Goal: Task Accomplishment & Management: Complete application form

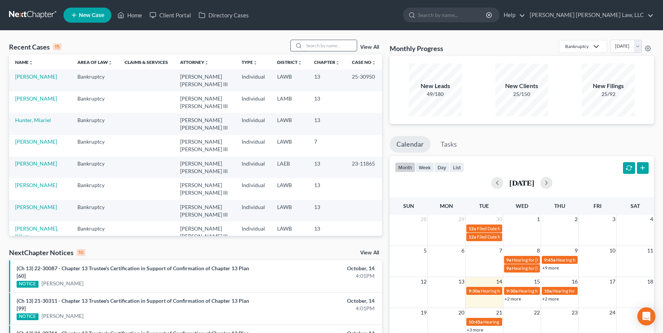
click at [331, 49] on input "search" at bounding box center [330, 45] width 53 height 11
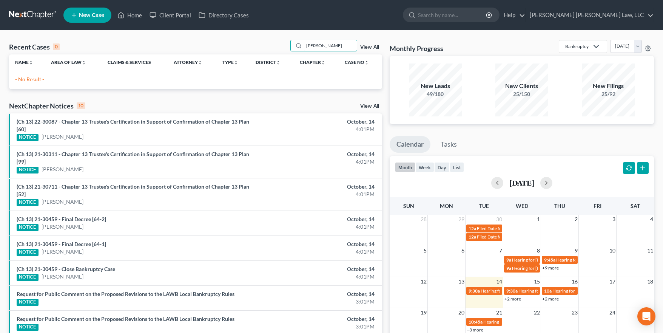
drag, startPoint x: 347, startPoint y: 48, endPoint x: 281, endPoint y: 42, distance: 66.8
click at [281, 42] on div "Recent Cases 0 [PERSON_NAME] View All" at bounding box center [195, 47] width 373 height 15
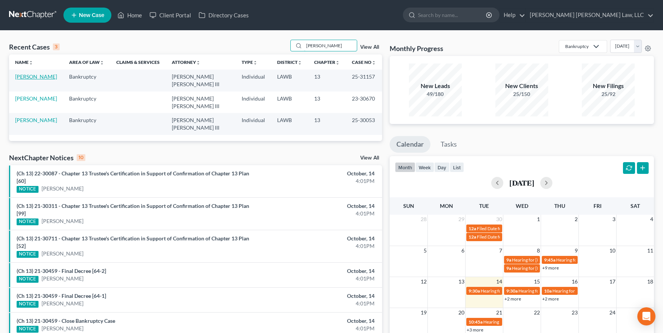
type input "[PERSON_NAME]"
click at [49, 77] on link "[PERSON_NAME]" at bounding box center [36, 76] width 42 height 6
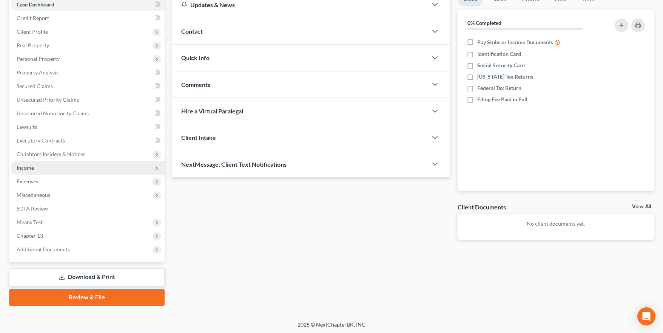
scroll to position [82, 0]
click at [42, 166] on span "Income" at bounding box center [88, 167] width 154 height 14
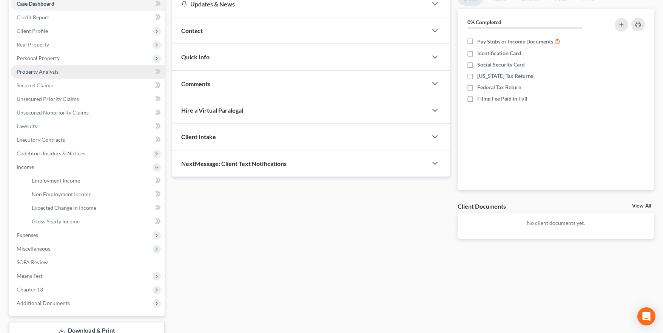
click at [48, 76] on link "Property Analysis" at bounding box center [88, 72] width 154 height 14
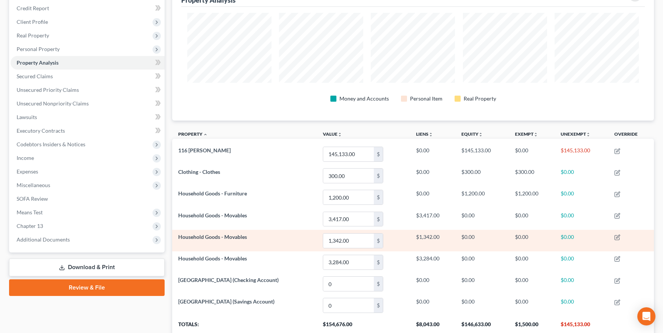
scroll to position [83, 0]
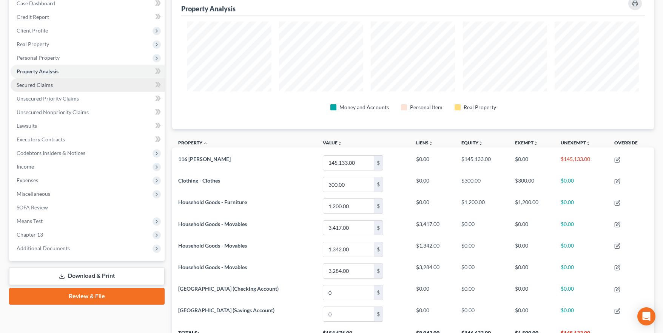
click at [58, 89] on link "Secured Claims" at bounding box center [88, 85] width 154 height 14
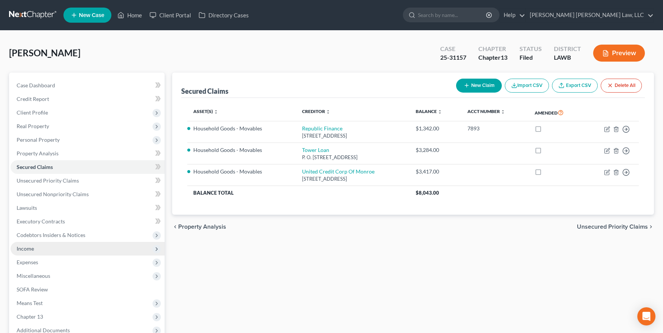
click at [92, 250] on span "Income" at bounding box center [88, 249] width 154 height 14
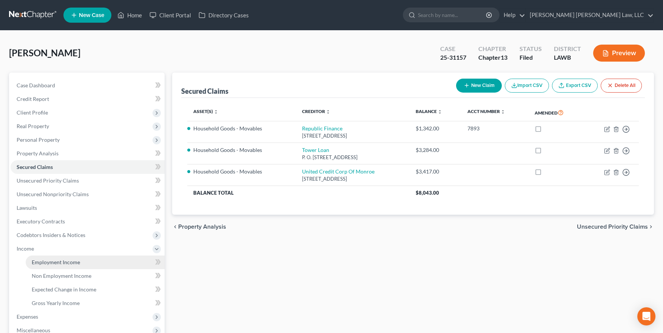
click at [97, 264] on link "Employment Income" at bounding box center [95, 262] width 139 height 14
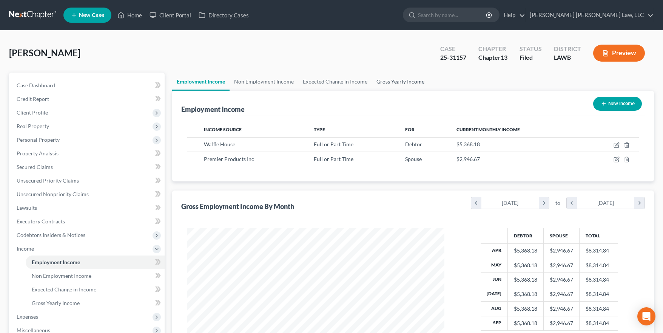
scroll to position [135, 272]
click at [395, 83] on link "Gross Yearly Income" at bounding box center [400, 82] width 57 height 18
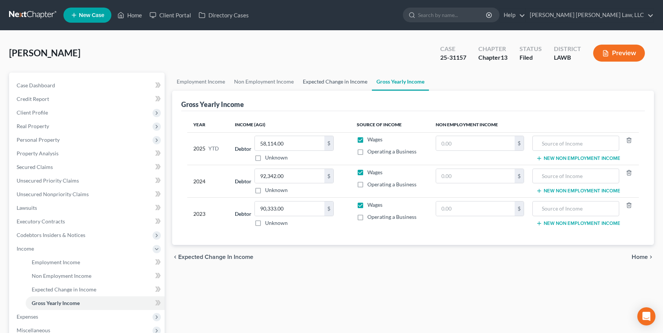
click at [363, 80] on link "Expected Change in Income" at bounding box center [335, 82] width 74 height 18
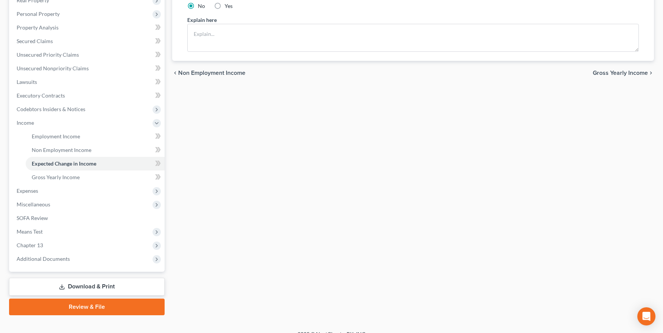
scroll to position [136, 0]
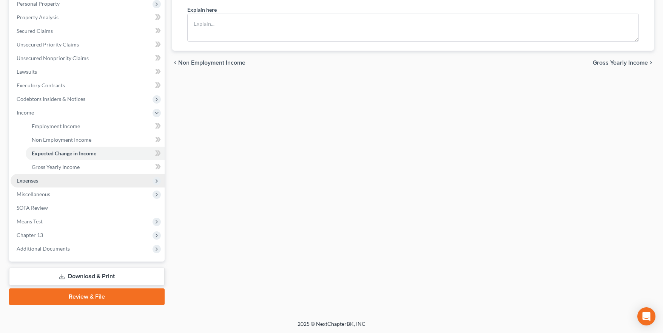
click at [68, 181] on span "Expenses" at bounding box center [88, 181] width 154 height 14
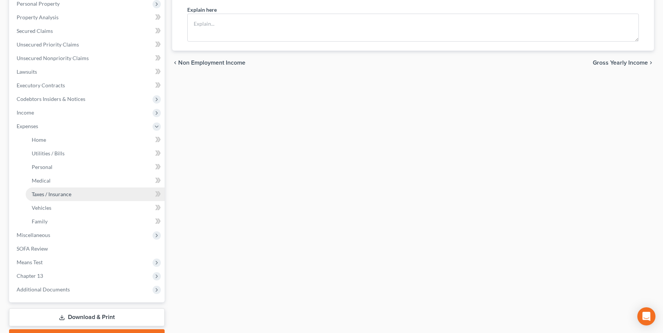
click at [68, 197] on link "Taxes / Insurance" at bounding box center [95, 194] width 139 height 14
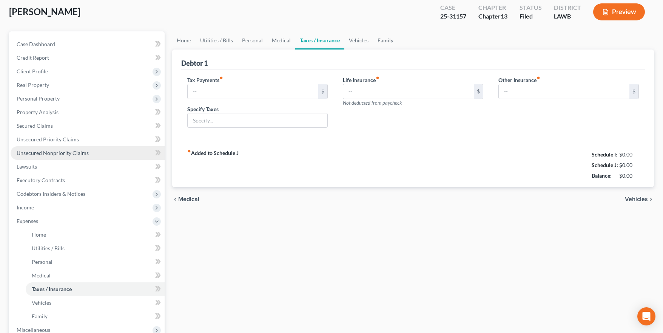
type input "0.00"
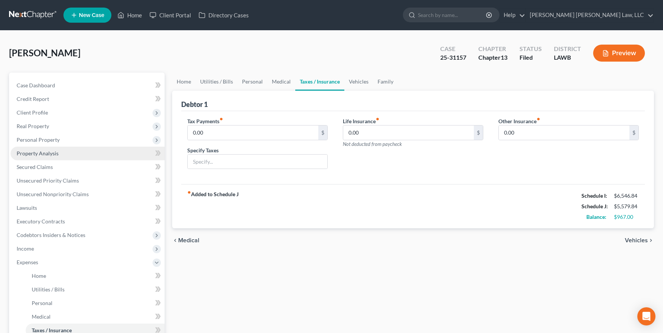
scroll to position [177, 0]
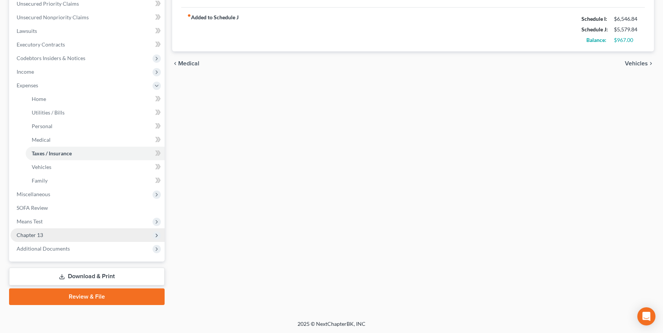
click at [53, 230] on span "Chapter 13" at bounding box center [88, 235] width 154 height 14
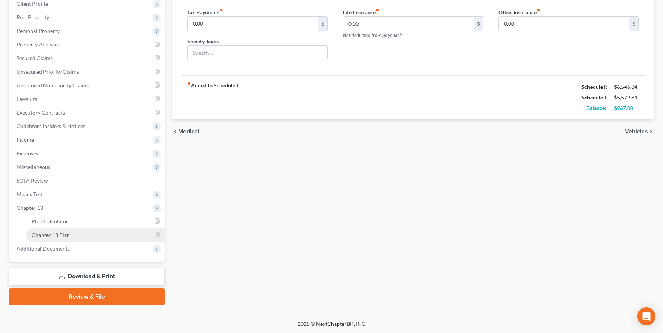
click at [68, 236] on span "Chapter 13 Plan" at bounding box center [51, 235] width 38 height 6
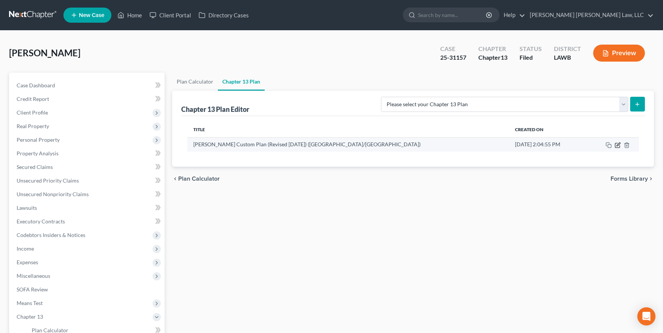
click at [619, 146] on icon "button" at bounding box center [618, 145] width 6 height 6
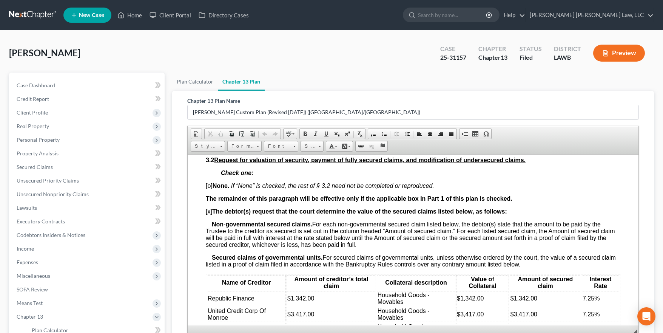
scroll to position [530, 0]
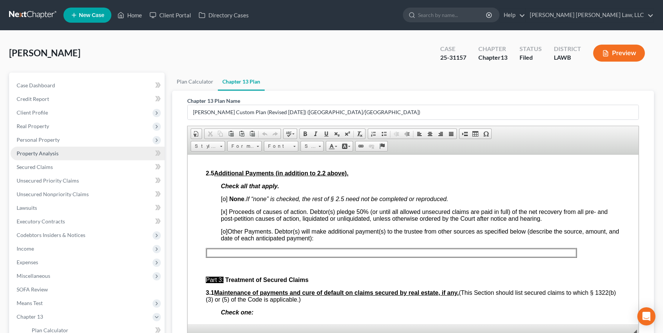
click at [37, 147] on link "Property Analysis" at bounding box center [88, 154] width 154 height 14
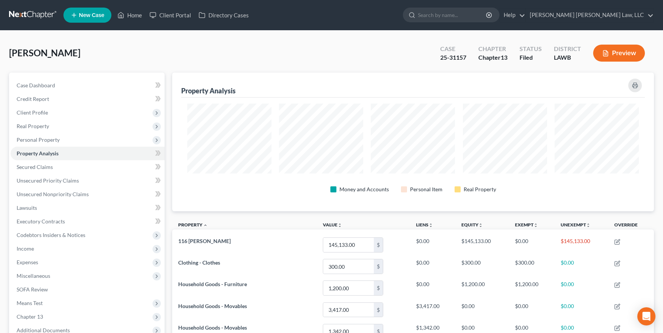
scroll to position [139, 482]
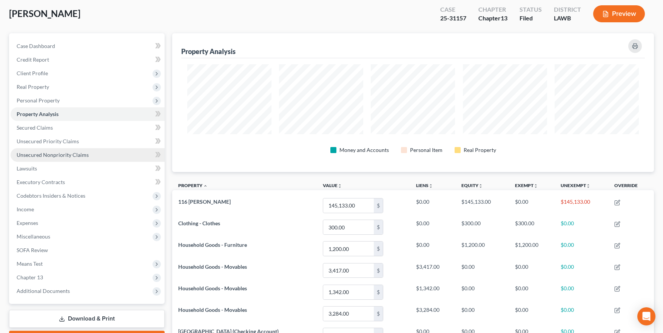
click at [88, 156] on link "Unsecured Nonpriority Claims" at bounding box center [88, 155] width 154 height 14
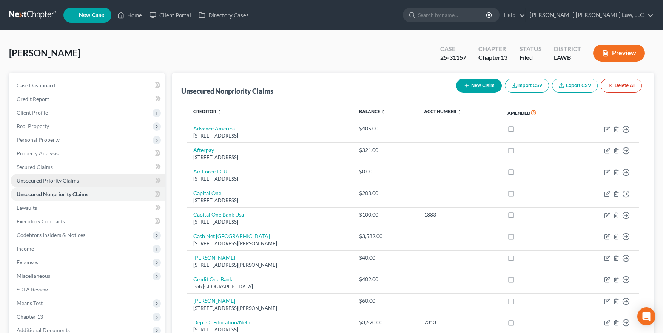
click at [83, 176] on link "Unsecured Priority Claims" at bounding box center [88, 181] width 154 height 14
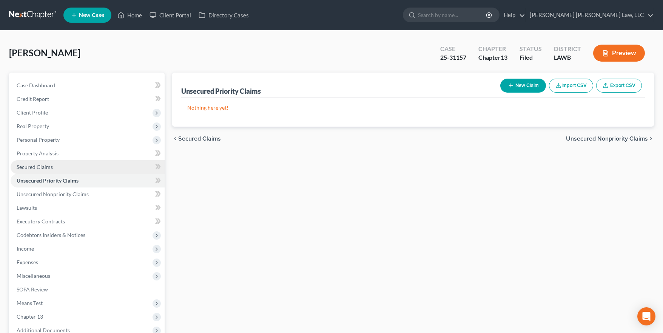
click at [80, 169] on link "Secured Claims" at bounding box center [88, 167] width 154 height 14
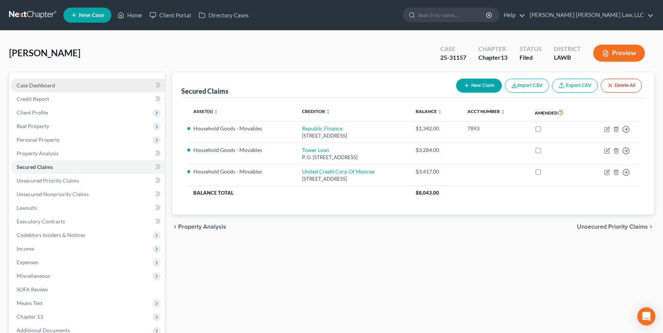
click at [71, 79] on link "Case Dashboard" at bounding box center [88, 86] width 154 height 14
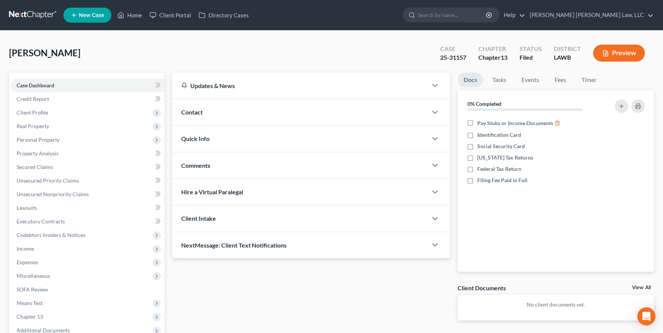
click at [255, 167] on div "Comments" at bounding box center [299, 165] width 255 height 26
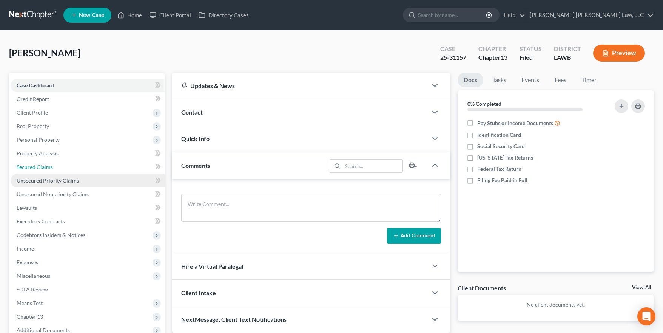
click at [111, 164] on link "Secured Claims" at bounding box center [88, 167] width 154 height 14
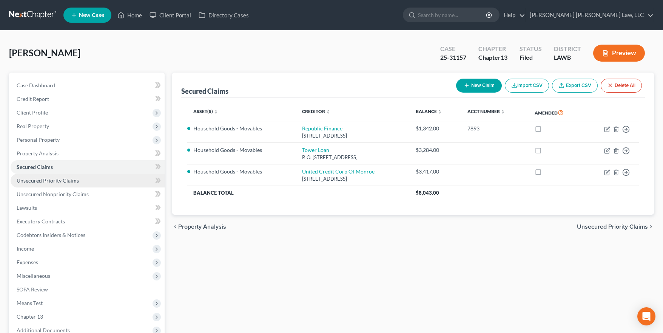
click at [100, 180] on link "Unsecured Priority Claims" at bounding box center [88, 181] width 154 height 14
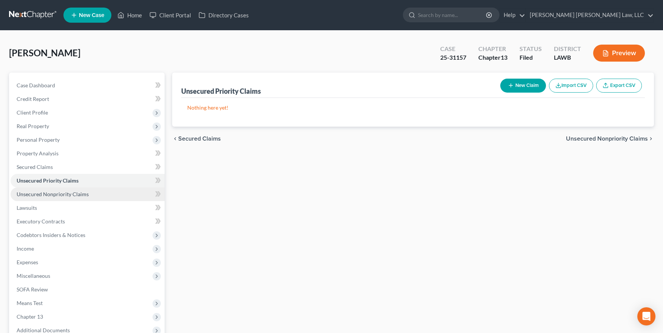
click at [100, 199] on link "Unsecured Nonpriority Claims" at bounding box center [88, 194] width 154 height 14
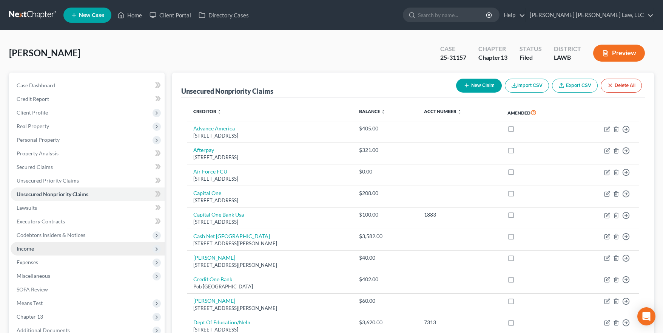
click at [65, 247] on span "Income" at bounding box center [88, 249] width 154 height 14
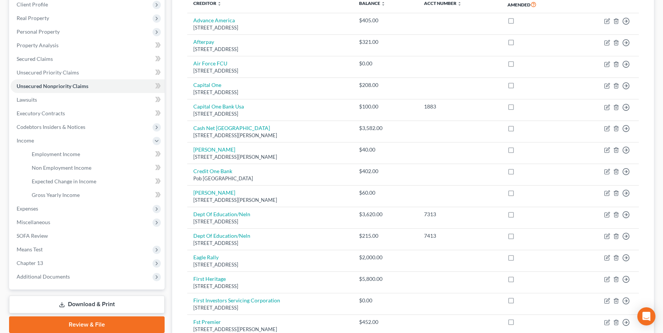
scroll to position [124, 0]
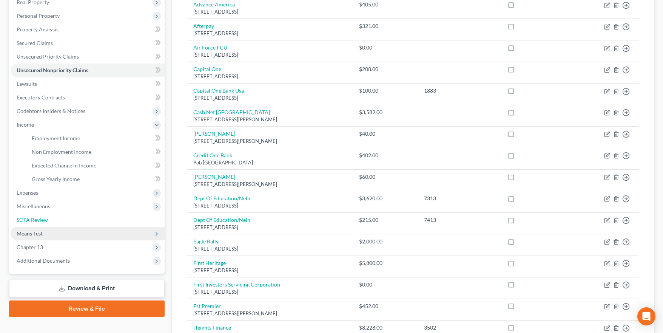
click at [57, 225] on link "SOFA Review" at bounding box center [88, 220] width 154 height 14
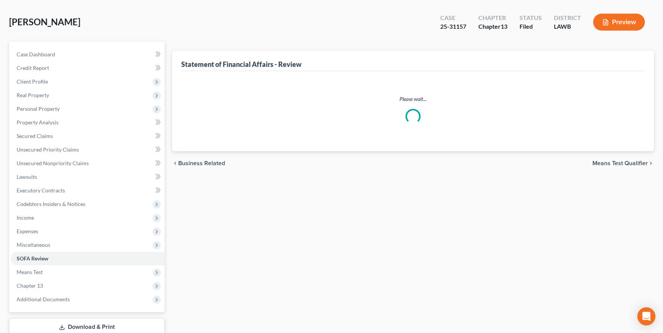
click at [55, 232] on ul "Case Dashboard Payments Invoices Payments Payments Credit Report Client Profile" at bounding box center [88, 177] width 154 height 258
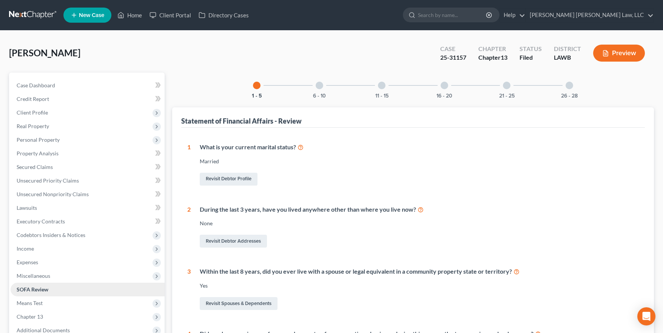
click at [33, 294] on link "SOFA Review" at bounding box center [88, 290] width 154 height 14
click at [33, 301] on span "Means Test" at bounding box center [30, 303] width 26 height 6
click at [54, 317] on span "Means Test Qualifier" at bounding box center [56, 316] width 48 height 6
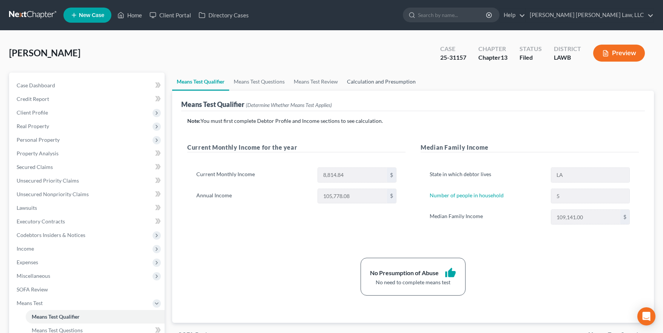
click at [394, 85] on link "Calculation and Presumption" at bounding box center [382, 82] width 78 height 18
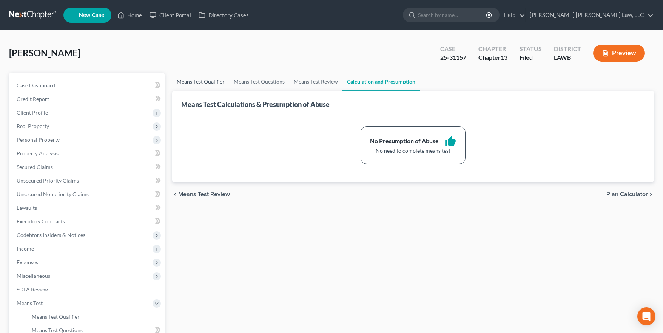
click at [215, 85] on link "Means Test Qualifier" at bounding box center [200, 82] width 57 height 18
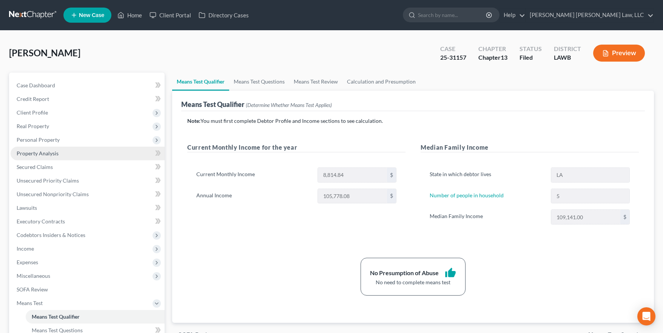
click at [92, 150] on link "Property Analysis" at bounding box center [88, 154] width 154 height 14
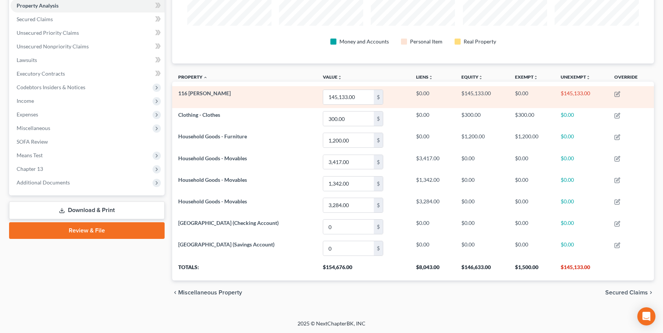
scroll to position [5, 0]
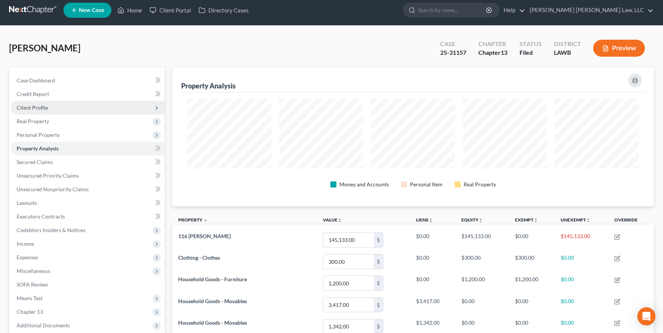
click at [90, 102] on span "Client Profile" at bounding box center [88, 108] width 154 height 14
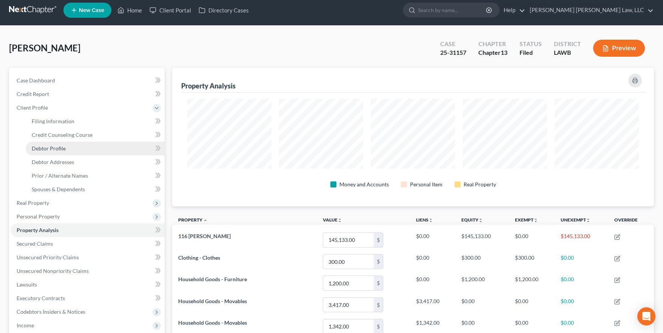
click at [74, 145] on link "Debtor Profile" at bounding box center [95, 149] width 139 height 14
select select "1"
select select "4"
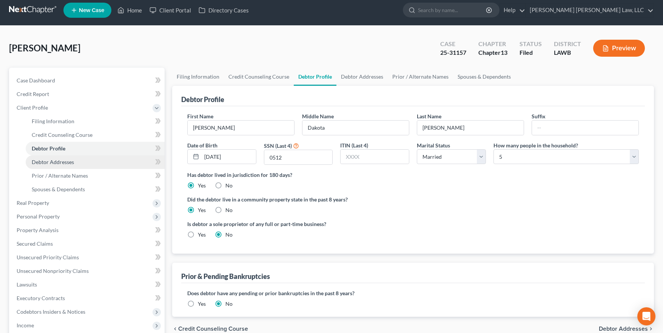
radio input "true"
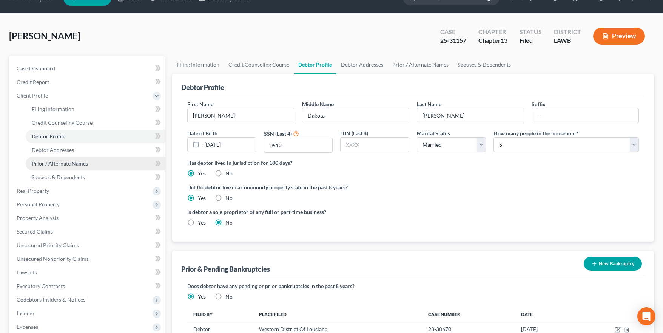
scroll to position [19, 0]
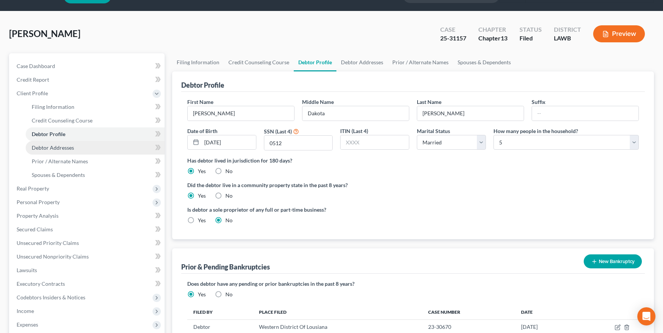
click at [96, 148] on link "Debtor Addresses" at bounding box center [95, 148] width 139 height 14
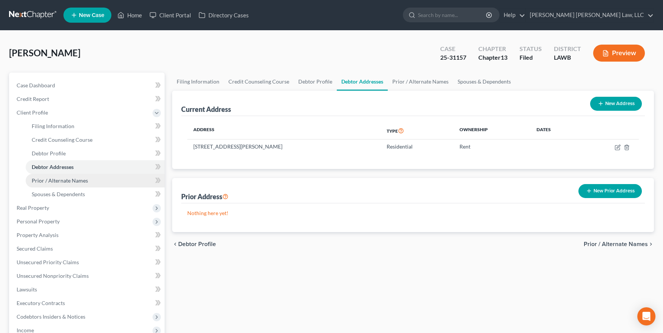
click at [88, 179] on link "Prior / Alternate Names" at bounding box center [95, 181] width 139 height 14
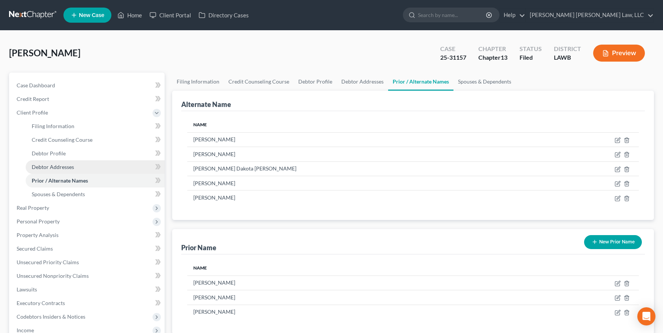
click at [90, 167] on link "Debtor Addresses" at bounding box center [95, 167] width 139 height 14
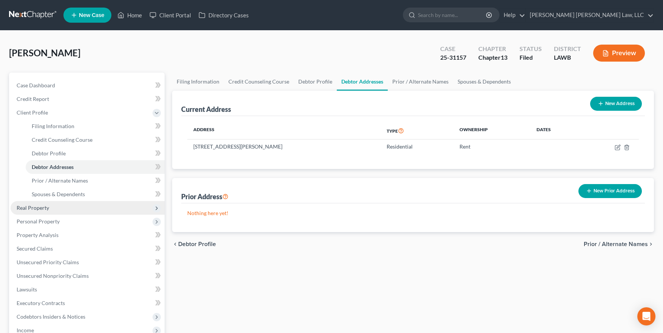
click at [77, 213] on span "Real Property" at bounding box center [88, 208] width 154 height 14
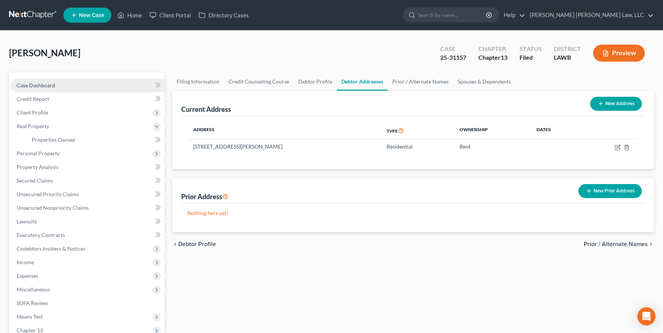
click at [26, 82] on span "Case Dashboard" at bounding box center [36, 85] width 39 height 6
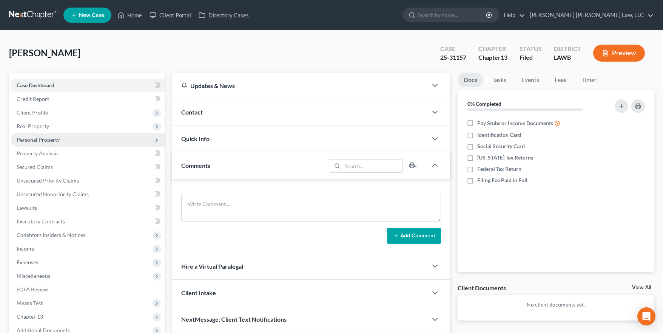
click at [53, 137] on span "Personal Property" at bounding box center [38, 139] width 43 height 6
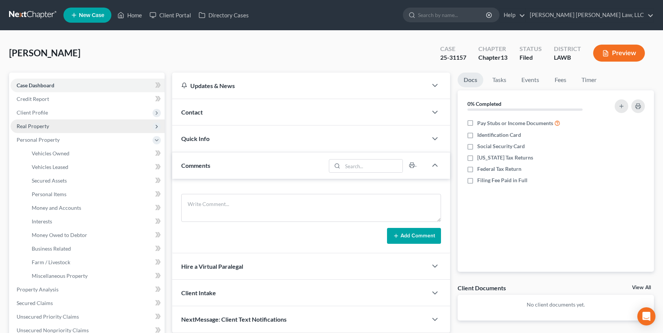
click at [61, 126] on span "Real Property" at bounding box center [88, 126] width 154 height 14
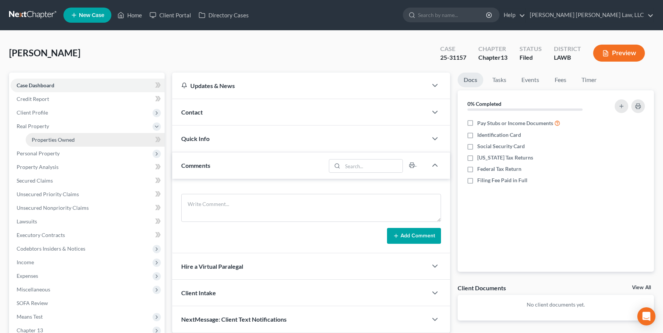
click at [63, 138] on span "Properties Owned" at bounding box center [53, 139] width 43 height 6
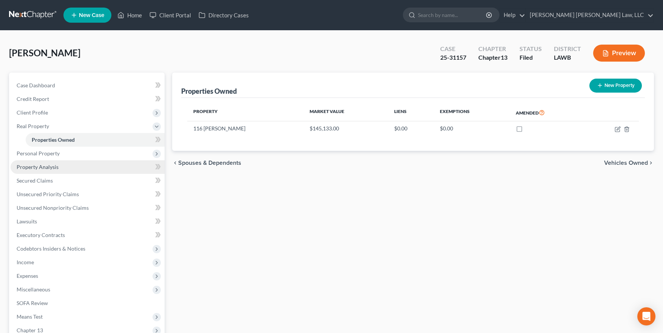
click at [41, 167] on span "Property Analysis" at bounding box center [38, 167] width 42 height 6
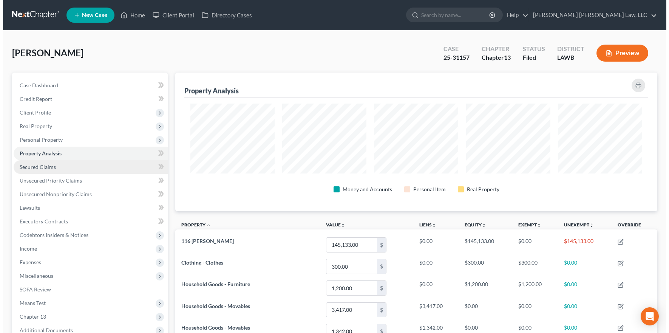
scroll to position [139, 482]
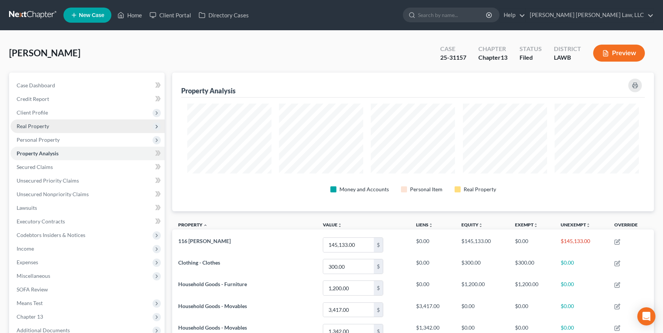
click at [47, 124] on span "Real Property" at bounding box center [33, 126] width 32 height 6
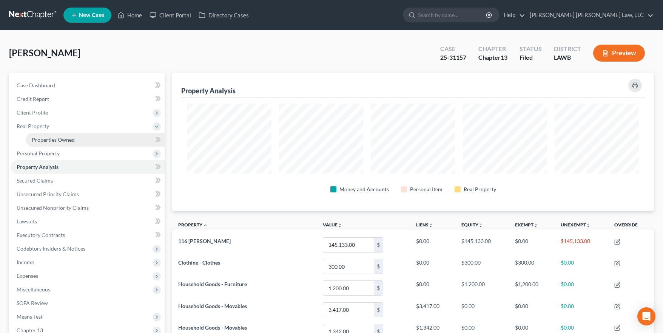
click at [54, 137] on span "Properties Owned" at bounding box center [53, 139] width 43 height 6
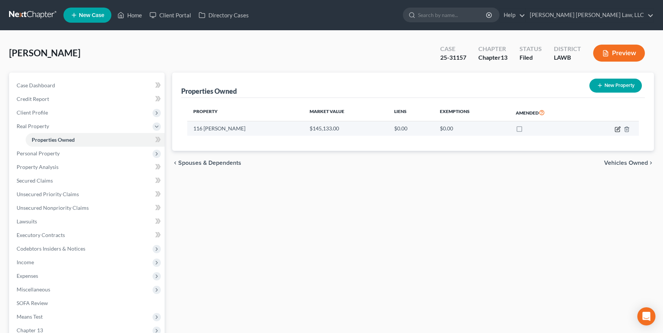
click at [615, 127] on icon "button" at bounding box center [617, 129] width 5 height 5
select select "19"
select select "3"
select select "0"
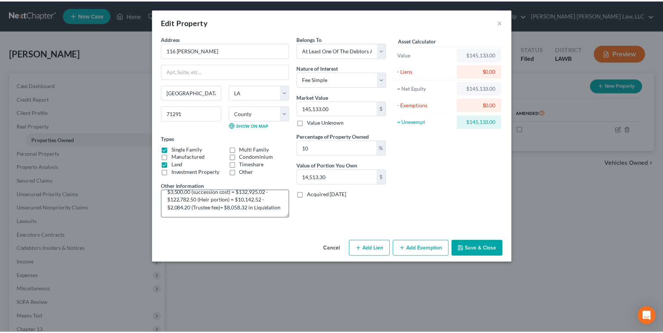
scroll to position [24, 0]
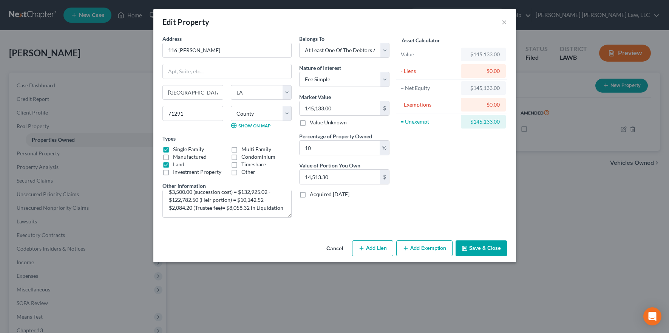
click at [328, 247] on button "Cancel" at bounding box center [334, 248] width 29 height 15
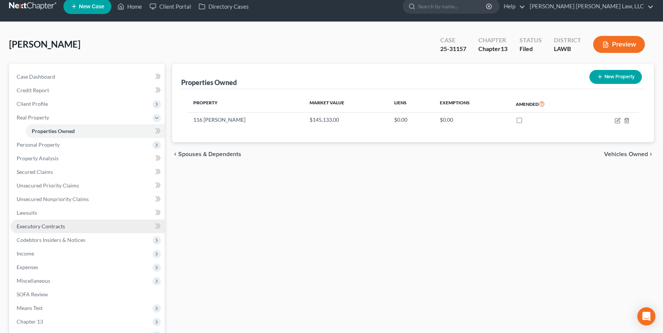
scroll to position [11, 0]
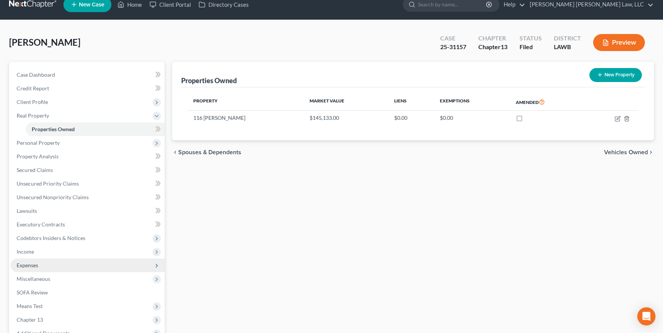
click at [56, 268] on span "Expenses" at bounding box center [88, 265] width 154 height 14
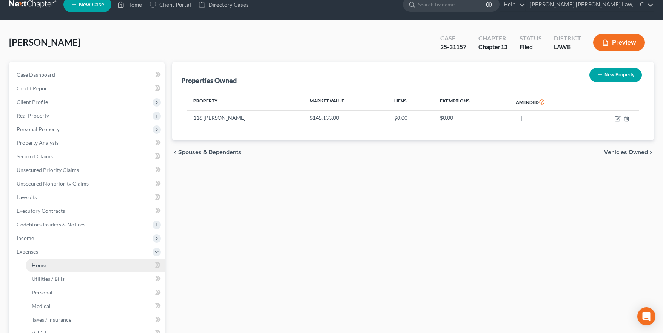
click at [59, 268] on link "Home" at bounding box center [95, 265] width 139 height 14
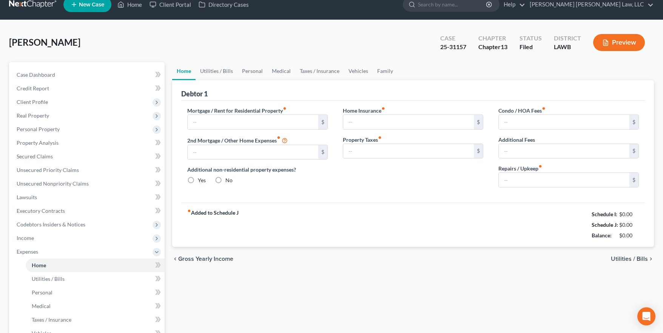
type input "846.00"
type input "0.00"
radio input "true"
type input "0.00"
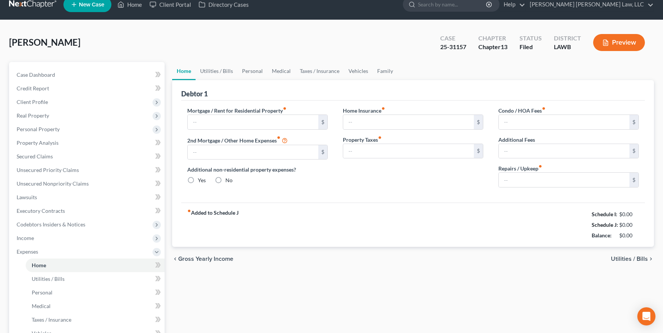
type input "0.00"
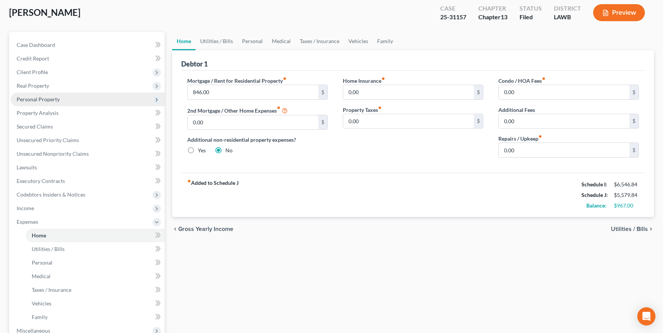
scroll to position [104, 0]
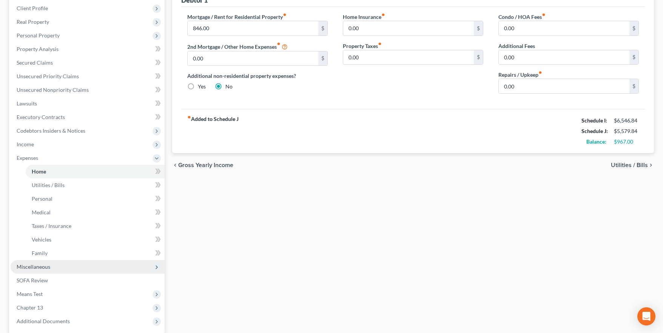
click at [56, 264] on span "Miscellaneous" at bounding box center [88, 267] width 154 height 14
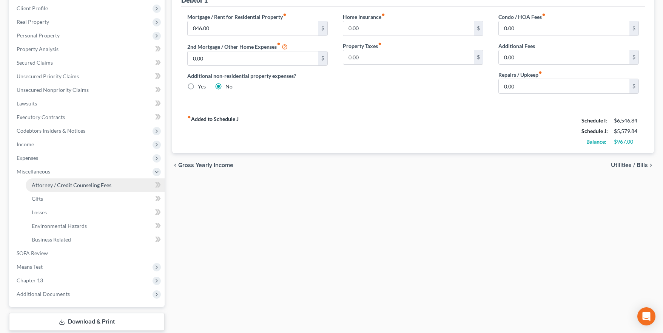
click at [77, 180] on link "Attorney / Credit Counseling Fees" at bounding box center [95, 185] width 139 height 14
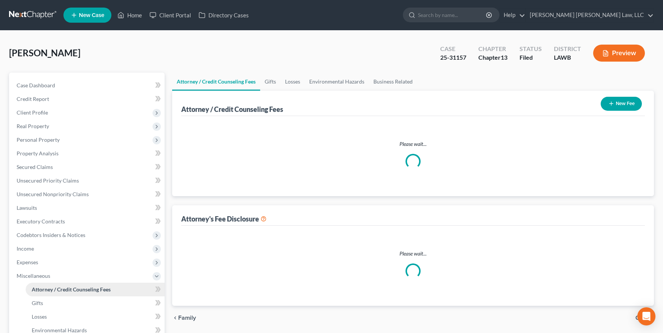
select select "1"
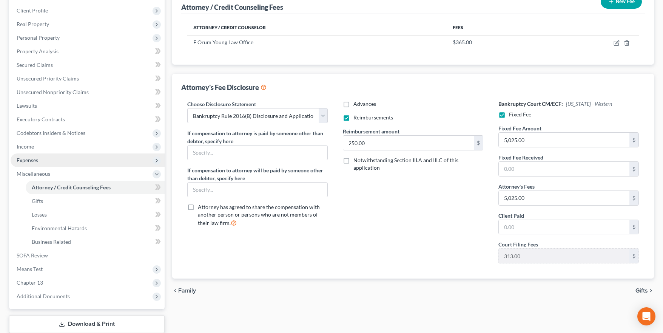
scroll to position [133, 0]
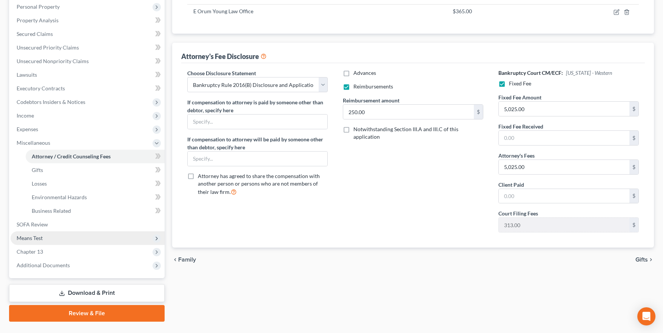
click at [57, 236] on span "Means Test" at bounding box center [88, 238] width 154 height 14
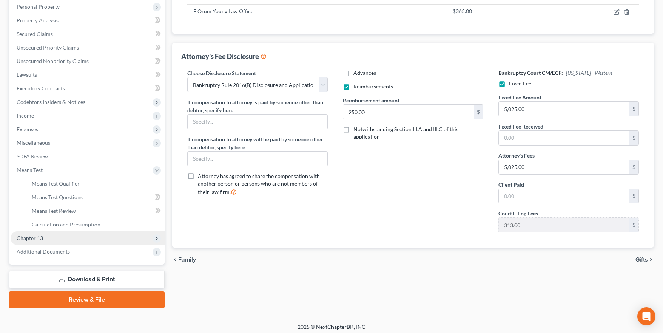
click at [59, 233] on span "Chapter 13" at bounding box center [88, 238] width 154 height 14
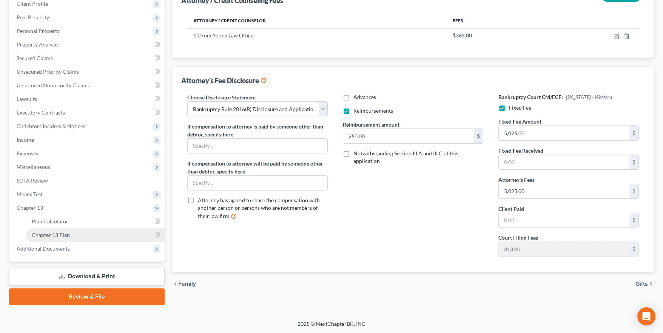
click at [66, 235] on span "Chapter 13 Plan" at bounding box center [51, 235] width 38 height 6
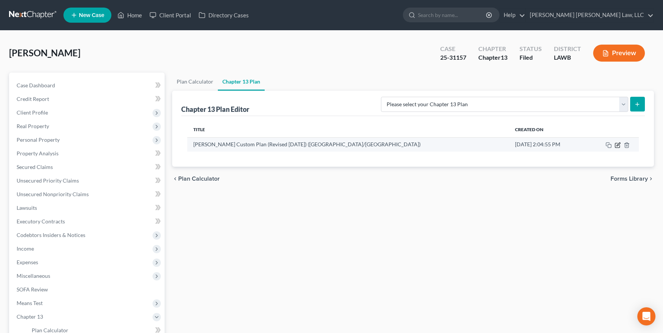
click at [617, 143] on icon "button" at bounding box center [617, 145] width 5 height 5
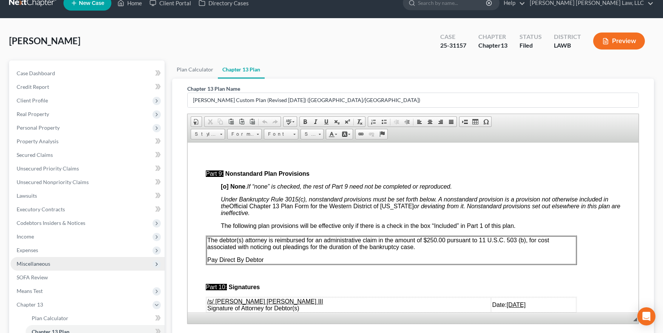
scroll to position [15, 0]
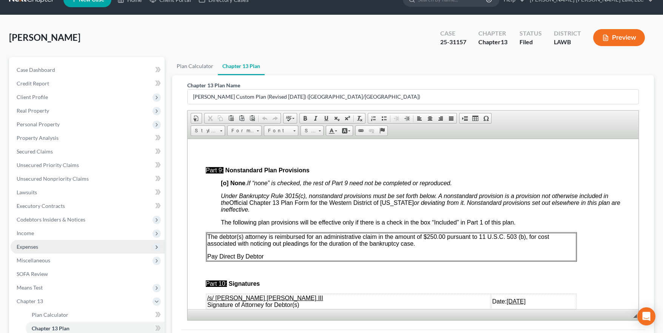
click at [84, 249] on span "Expenses" at bounding box center [88, 247] width 154 height 14
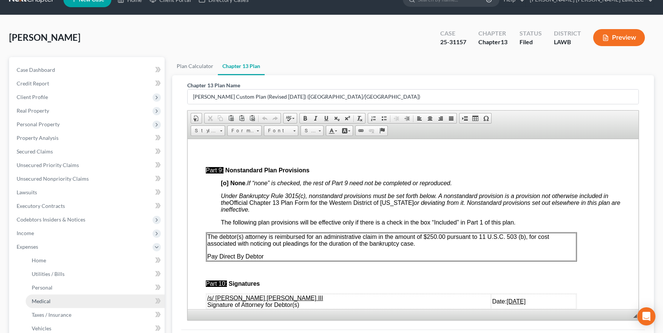
click at [74, 299] on link "Medical" at bounding box center [95, 301] width 139 height 14
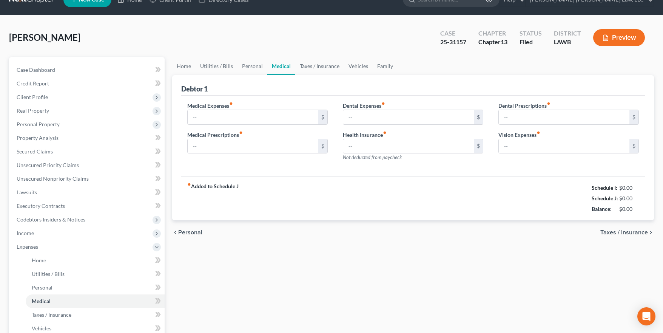
type input "150.00"
type input "100.00"
type input "50.00"
type input "0.00"
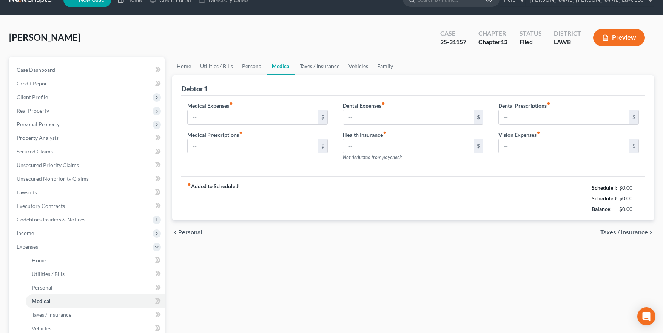
type input "50.00"
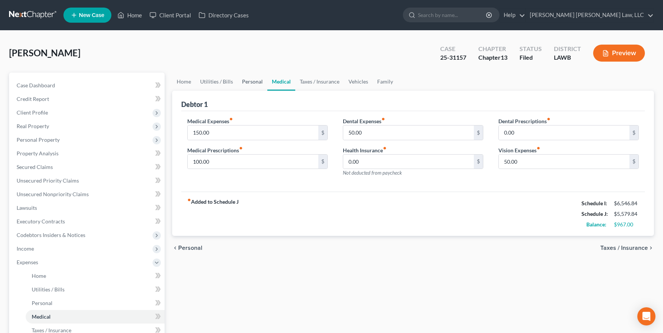
click at [250, 82] on link "Personal" at bounding box center [253, 82] width 30 height 18
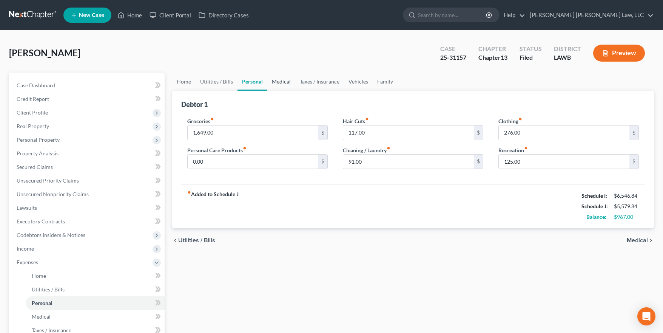
click at [268, 83] on link "Medical" at bounding box center [281, 82] width 28 height 18
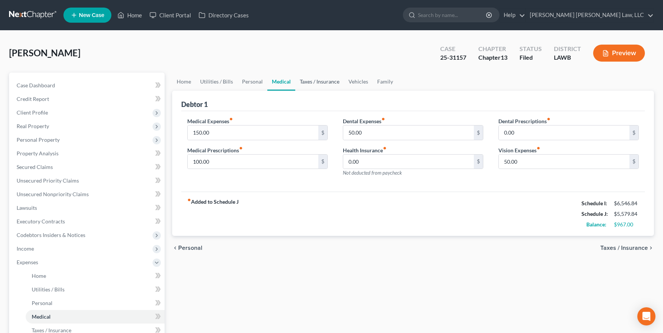
click at [314, 83] on link "Taxes / Insurance" at bounding box center [319, 82] width 49 height 18
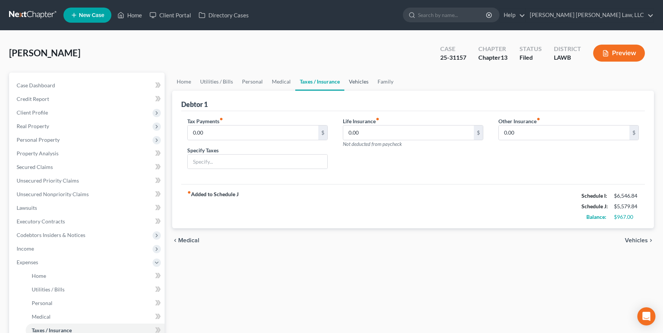
click at [357, 79] on link "Vehicles" at bounding box center [358, 82] width 29 height 18
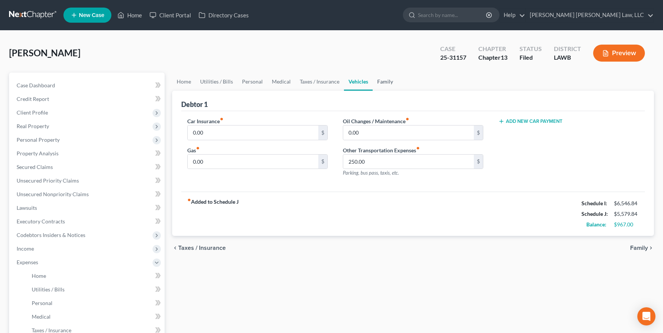
click at [385, 80] on link "Family" at bounding box center [385, 82] width 25 height 18
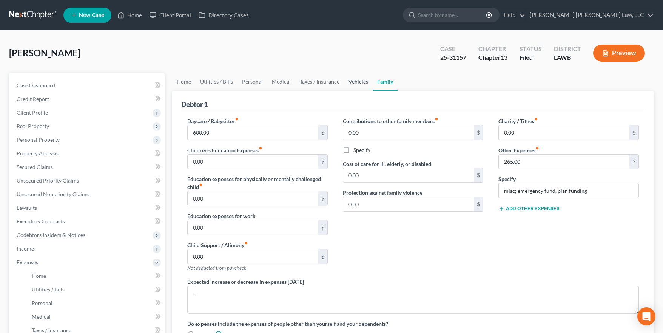
click at [365, 80] on link "Vehicles" at bounding box center [358, 82] width 29 height 18
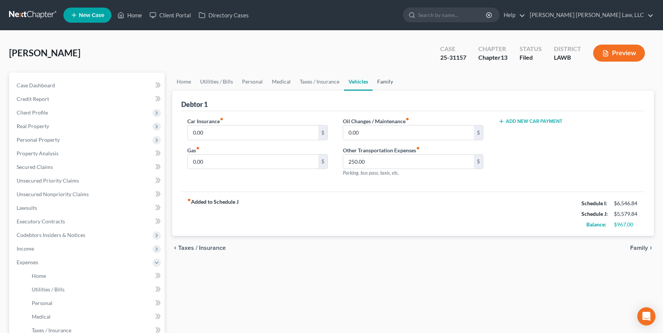
click at [381, 82] on link "Family" at bounding box center [385, 82] width 25 height 18
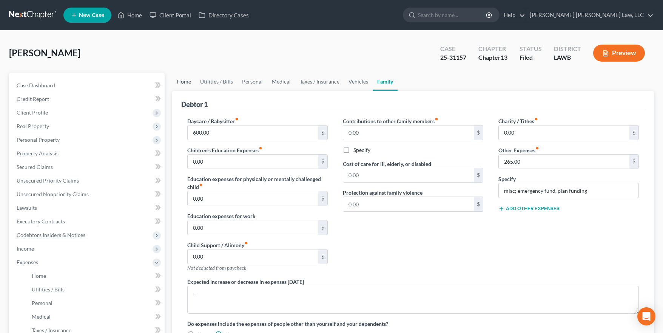
click at [188, 80] on link "Home" at bounding box center [183, 82] width 23 height 18
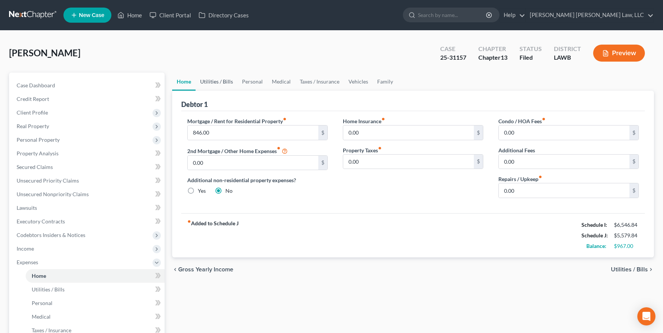
click at [228, 79] on link "Utilities / Bills" at bounding box center [217, 82] width 42 height 18
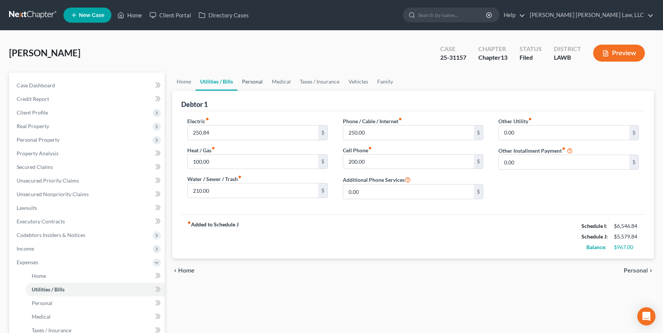
click at [250, 81] on link "Personal" at bounding box center [253, 82] width 30 height 18
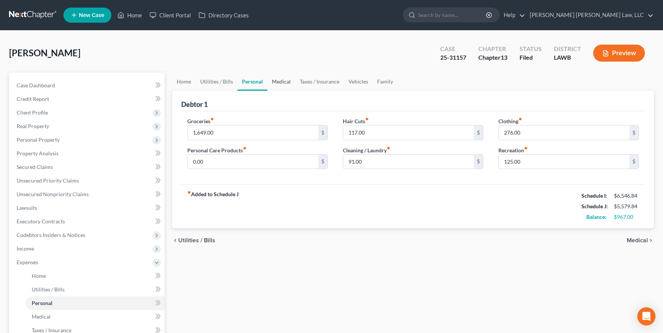
click at [276, 79] on link "Medical" at bounding box center [281, 82] width 28 height 18
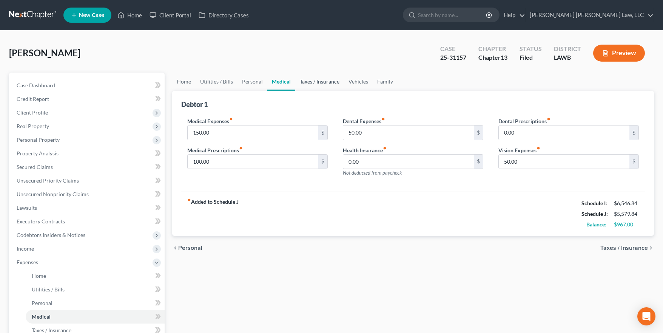
click at [328, 79] on link "Taxes / Insurance" at bounding box center [319, 82] width 49 height 18
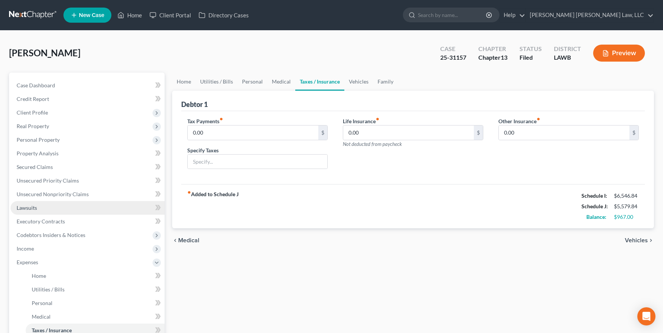
click at [50, 205] on link "Lawsuits" at bounding box center [88, 208] width 154 height 14
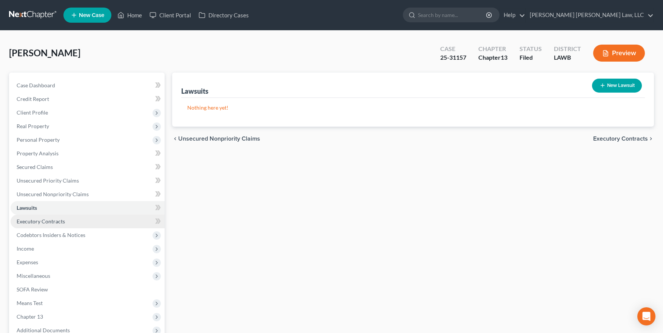
click at [55, 223] on span "Executory Contracts" at bounding box center [41, 221] width 48 height 6
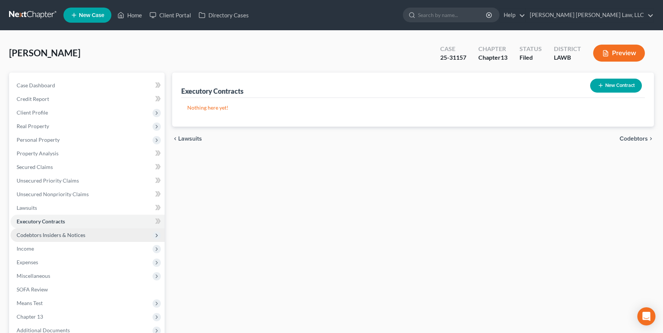
click at [83, 239] on span "Codebtors Insiders & Notices" at bounding box center [88, 235] width 154 height 14
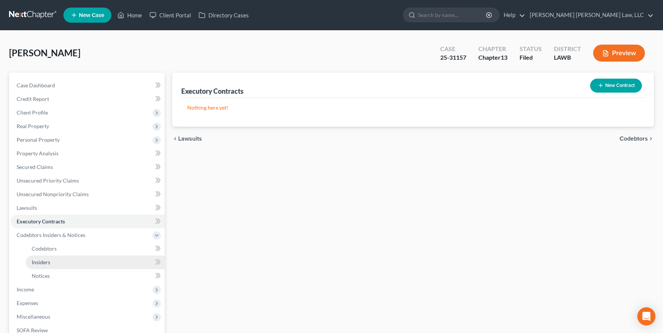
click at [90, 264] on link "Insiders" at bounding box center [95, 262] width 139 height 14
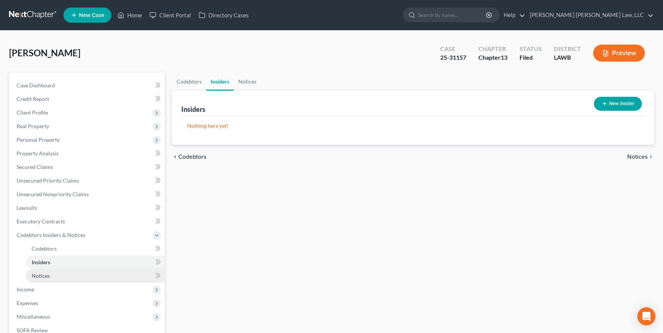
click at [84, 279] on link "Notices" at bounding box center [95, 276] width 139 height 14
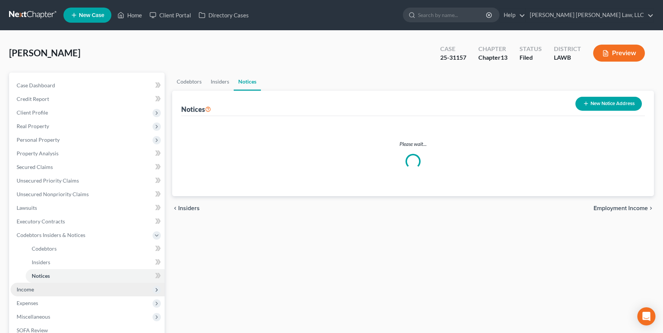
click at [84, 283] on span "Income" at bounding box center [88, 290] width 154 height 14
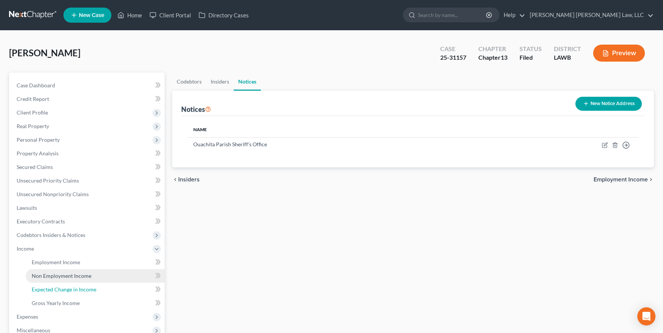
click at [85, 286] on span "Expected Change in Income" at bounding box center [64, 289] width 65 height 6
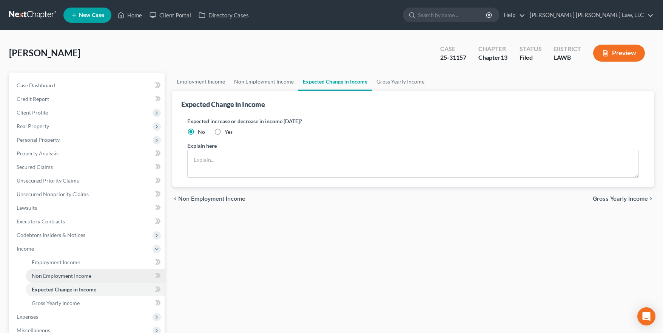
click at [82, 279] on link "Non Employment Income" at bounding box center [95, 276] width 139 height 14
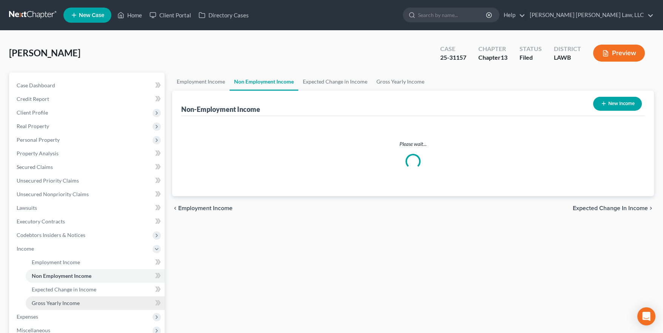
click at [82, 296] on link "Gross Yearly Income" at bounding box center [95, 303] width 139 height 14
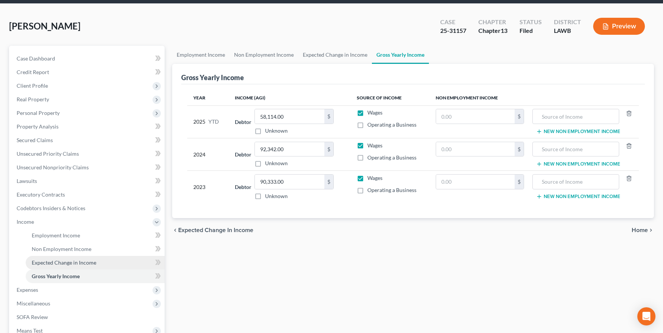
scroll to position [56, 0]
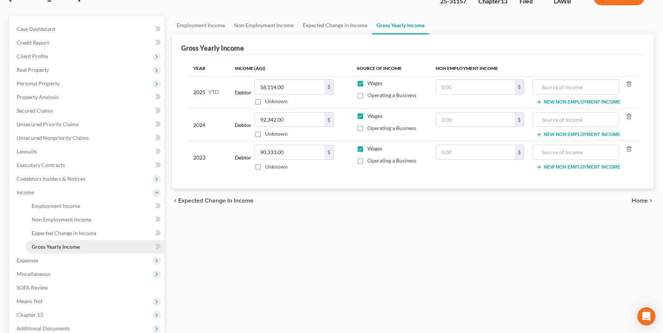
click at [77, 252] on link "Gross Yearly Income" at bounding box center [95, 247] width 139 height 14
click at [79, 258] on span "Expenses" at bounding box center [88, 260] width 154 height 14
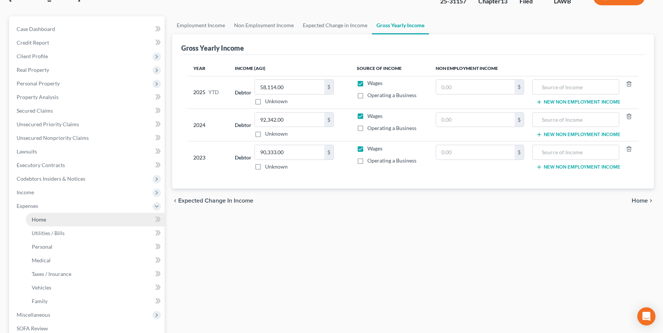
click at [78, 221] on link "Home" at bounding box center [95, 220] width 139 height 14
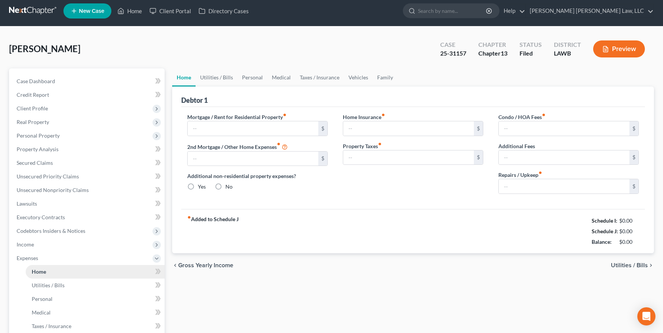
type input "846.00"
type input "0.00"
radio input "true"
type input "0.00"
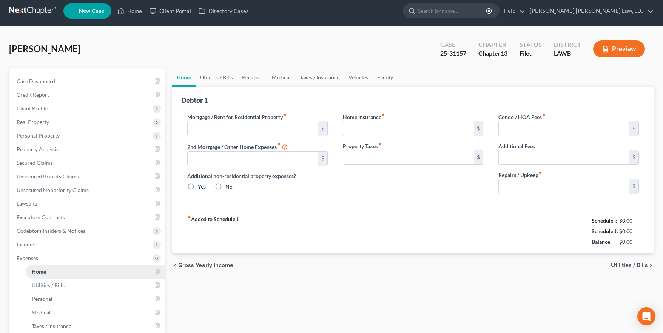
type input "0.00"
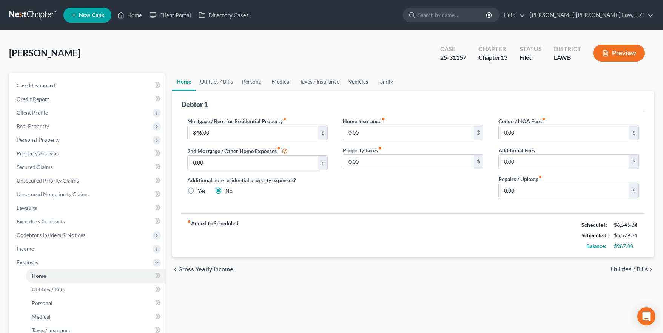
click at [356, 79] on link "Vehicles" at bounding box center [358, 82] width 29 height 18
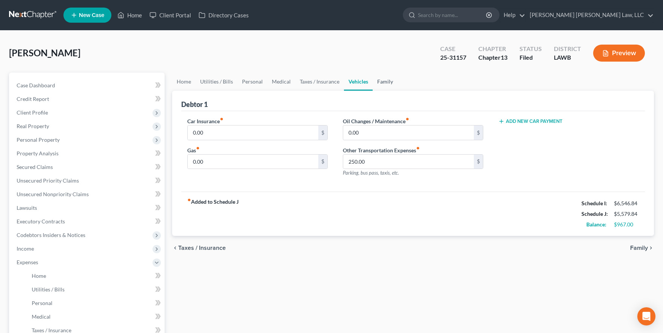
click at [376, 79] on link "Family" at bounding box center [385, 82] width 25 height 18
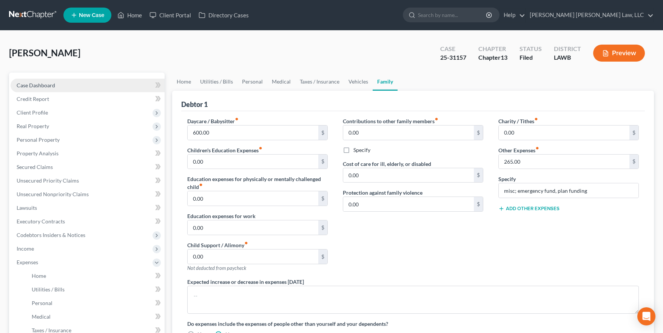
click at [109, 80] on link "Case Dashboard" at bounding box center [88, 86] width 154 height 14
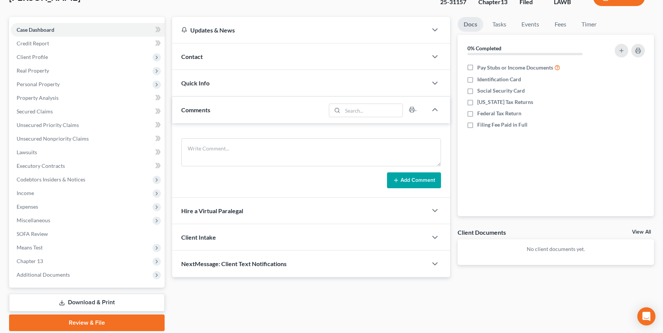
scroll to position [20, 0]
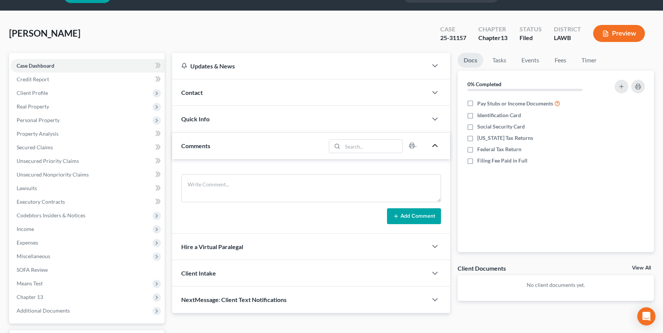
click at [437, 147] on icon "button" at bounding box center [435, 145] width 9 height 9
